Goal: Find specific page/section: Find specific page/section

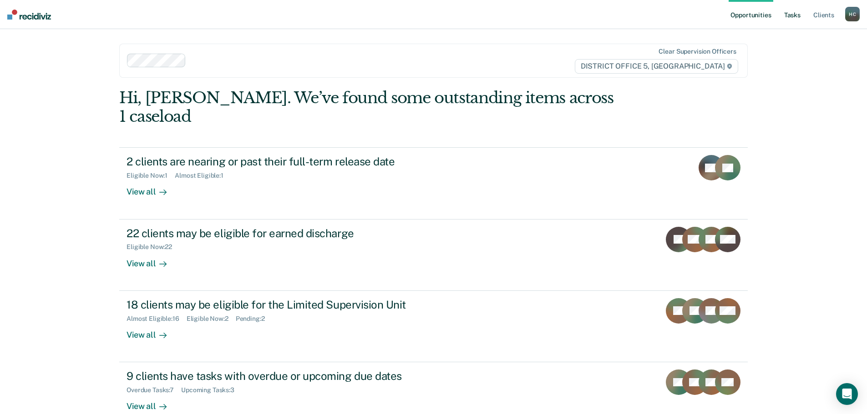
click at [802, 9] on link "Tasks" at bounding box center [792, 14] width 20 height 29
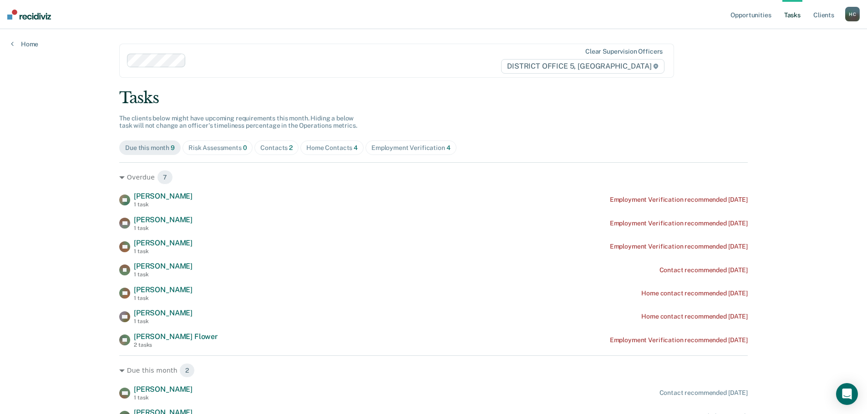
click at [273, 150] on div "Contacts 2" at bounding box center [276, 148] width 32 height 8
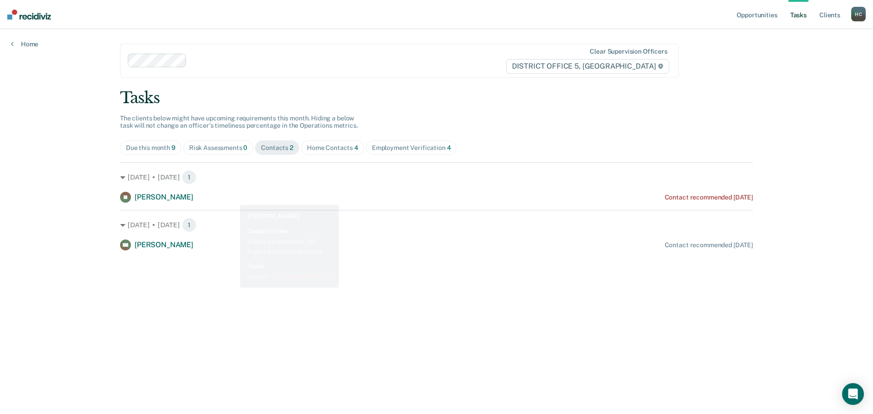
click at [341, 142] on span "Home Contacts 4" at bounding box center [332, 148] width 63 height 15
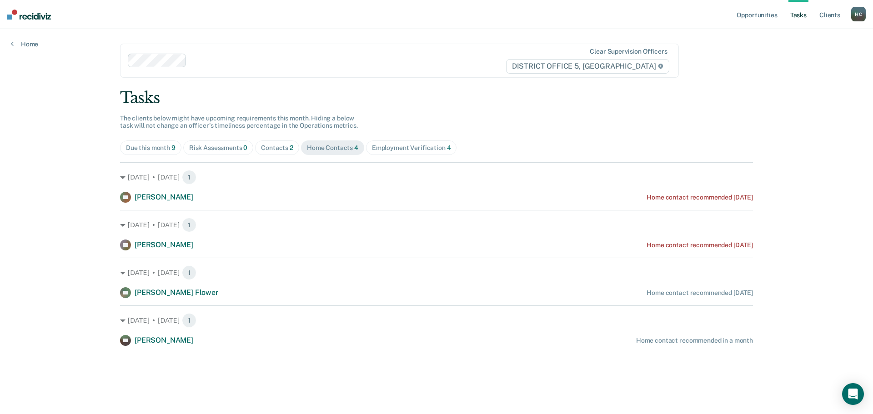
click at [278, 146] on div "Contacts 2" at bounding box center [277, 148] width 32 height 8
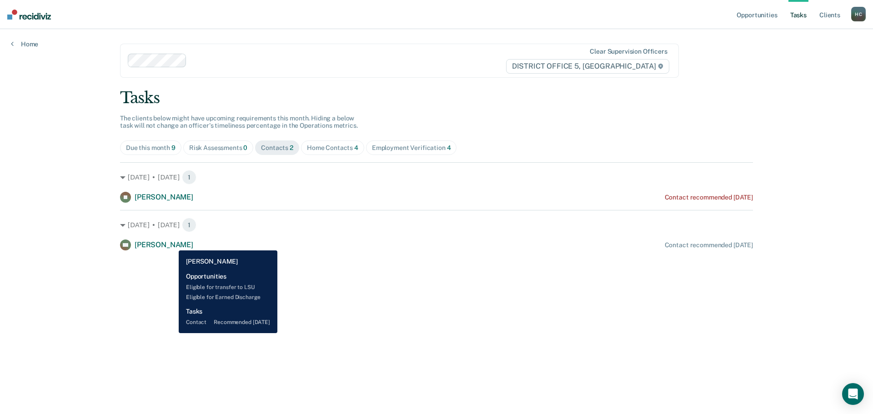
click at [172, 244] on span "[PERSON_NAME]" at bounding box center [164, 245] width 59 height 9
